Goal: Information Seeking & Learning: Learn about a topic

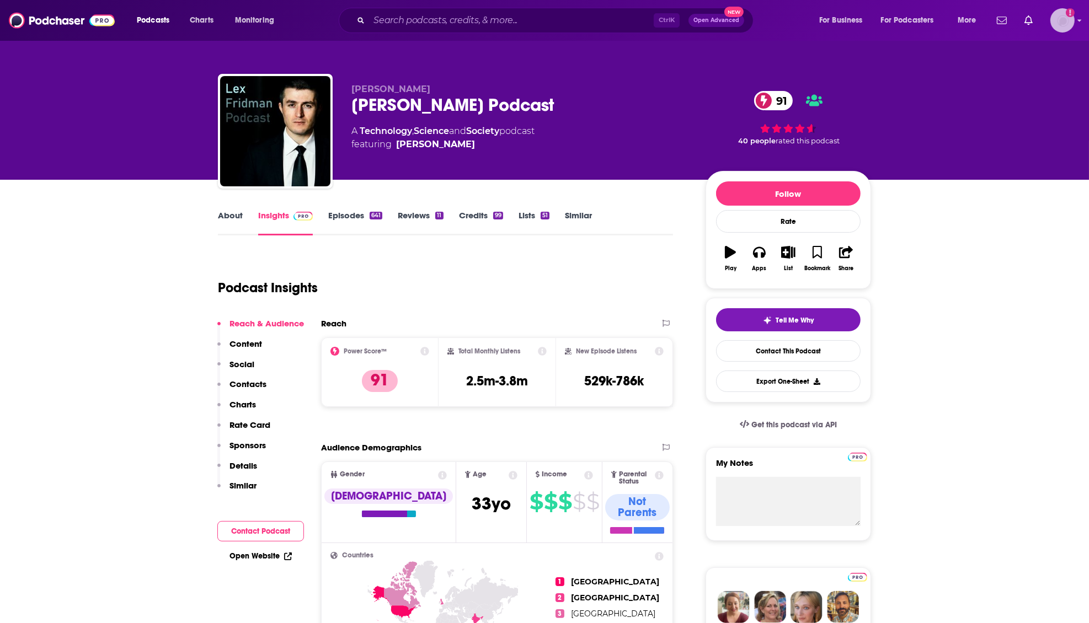
click at [1069, 21] on img "Logged in as WE_Broadcast" at bounding box center [1062, 20] width 24 height 24
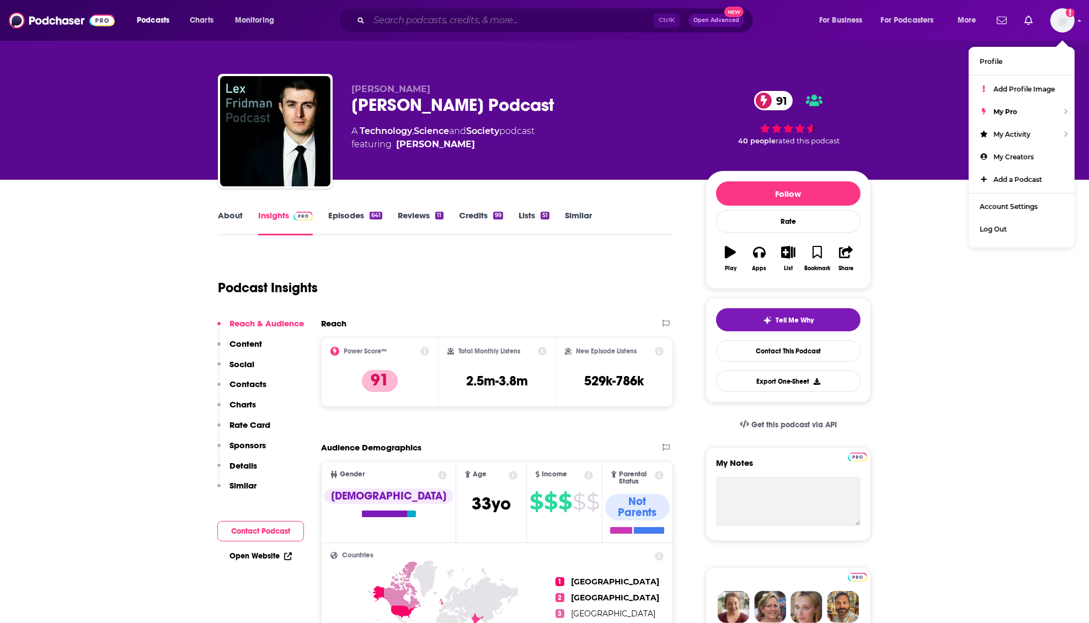
click at [490, 20] on input "Search podcasts, credits, & more..." at bounding box center [511, 21] width 285 height 18
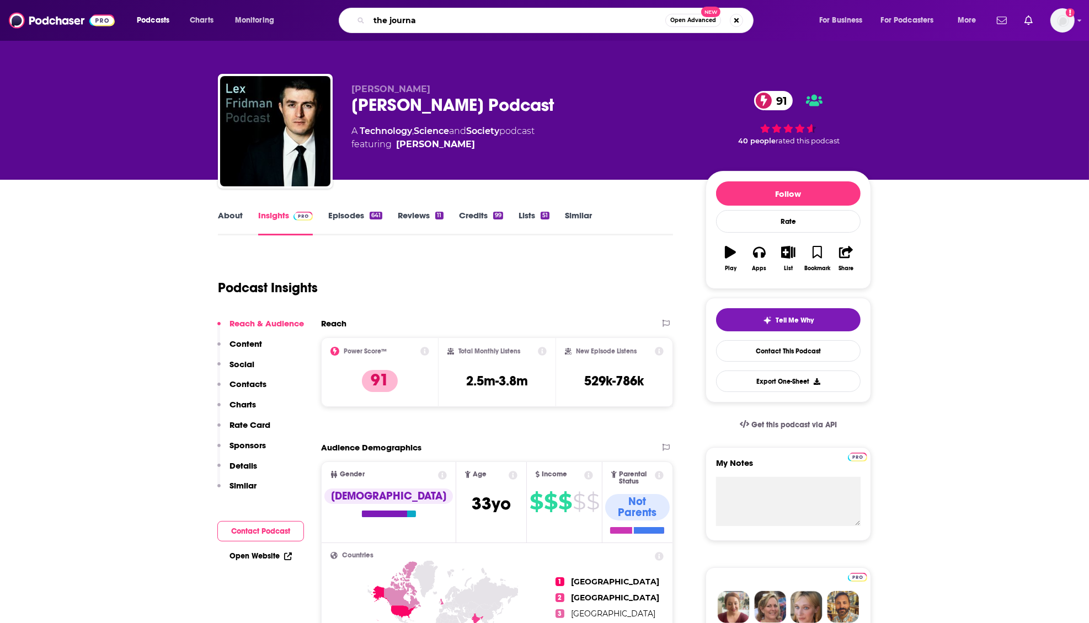
type input "the journal"
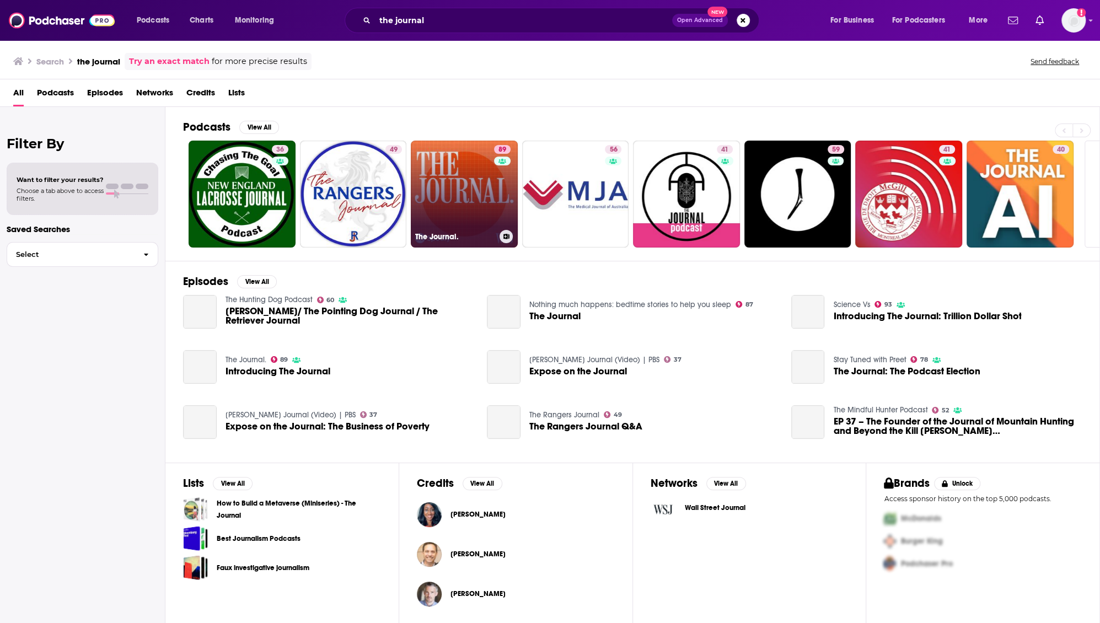
click at [465, 205] on link "89 The Journal." at bounding box center [464, 194] width 107 height 107
